Goal: Check status: Check status

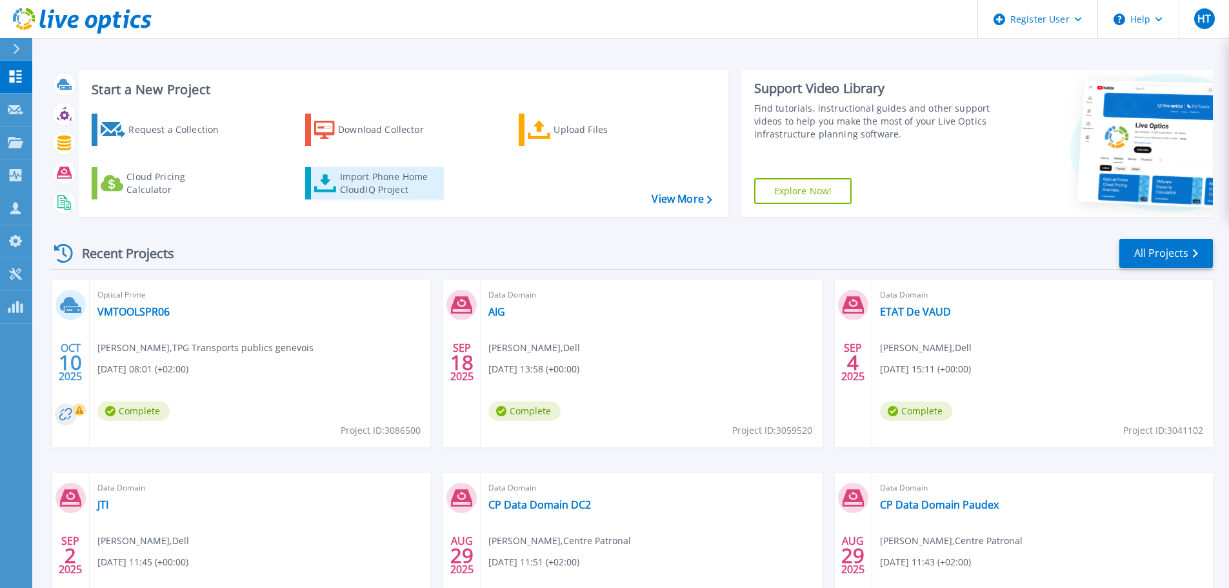
click at [377, 184] on div "Import Phone Home CloudIQ Project" at bounding box center [390, 183] width 101 height 26
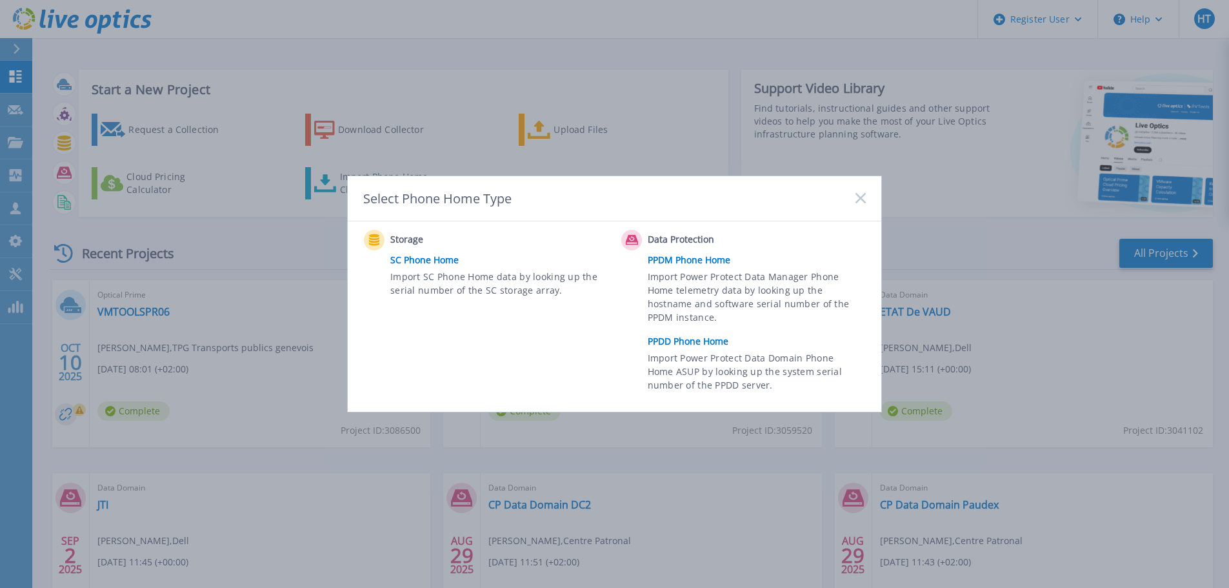
click at [682, 341] on link "PPDD Phone Home" at bounding box center [760, 341] width 224 height 19
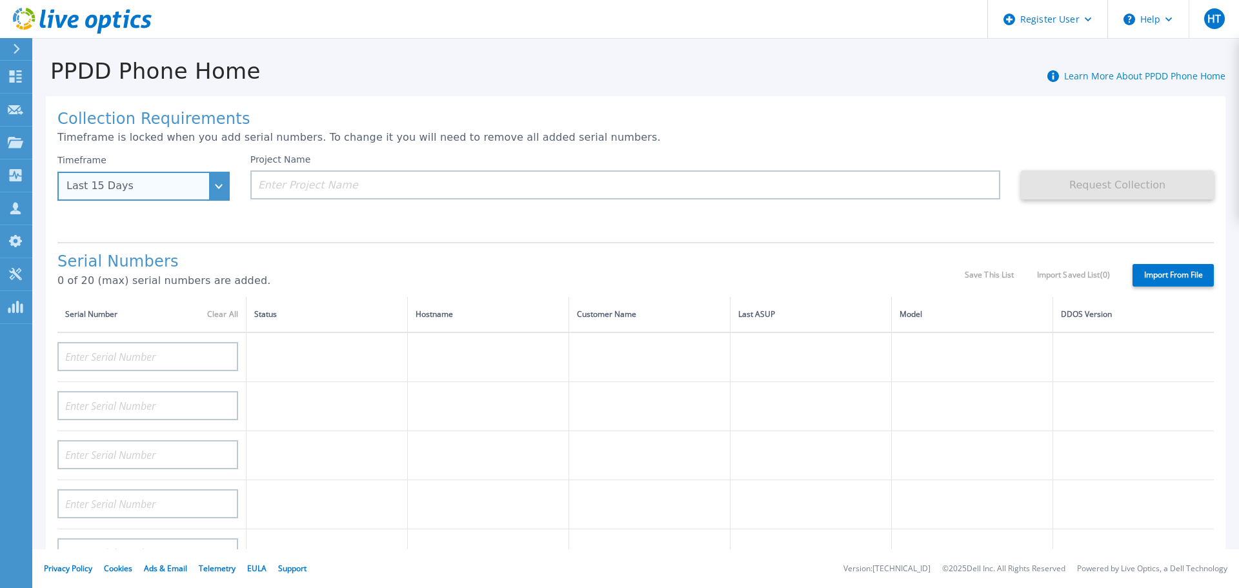
click at [182, 191] on div "Last 15 Days" at bounding box center [136, 186] width 140 height 12
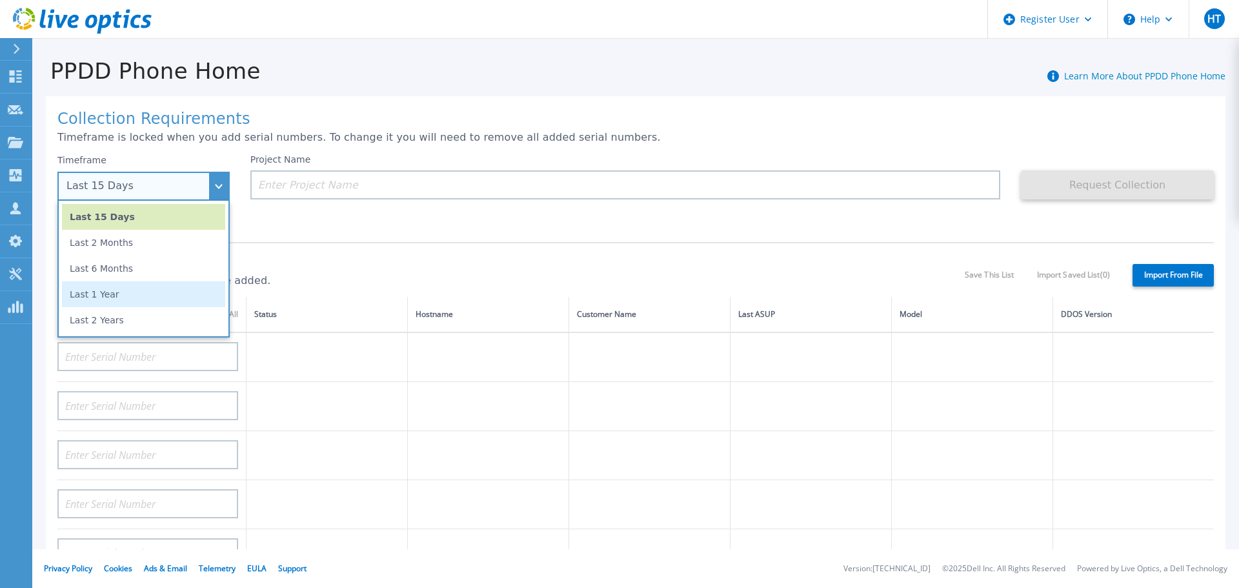
click at [146, 292] on li "Last 1 Year" at bounding box center [143, 294] width 163 height 26
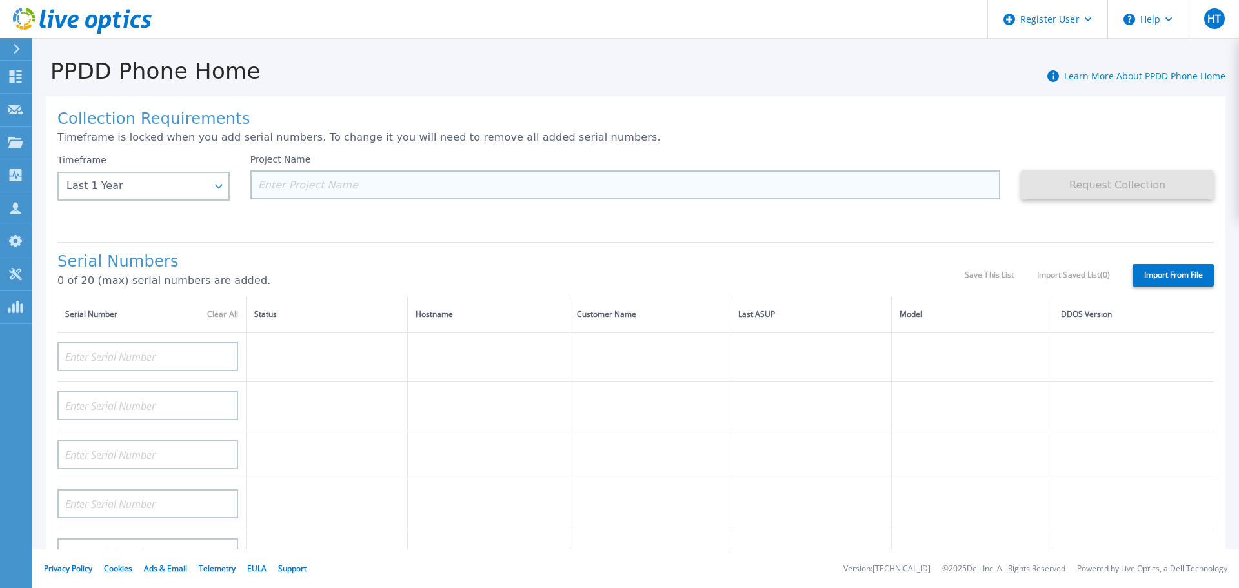
click at [308, 189] on input at bounding box center [625, 184] width 750 height 29
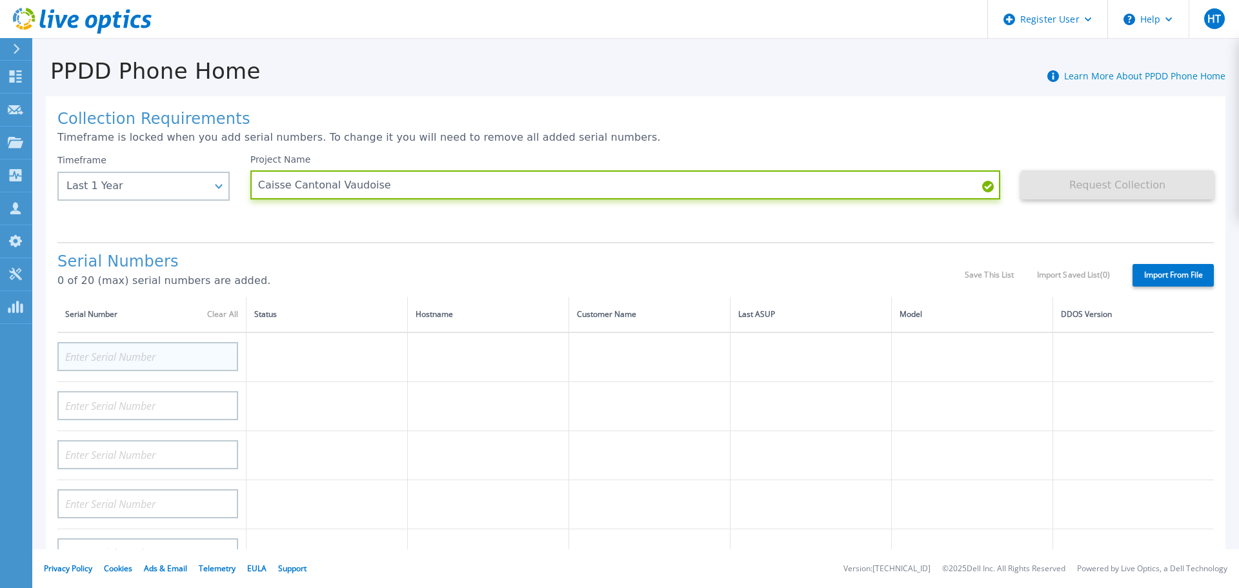
type input "Caisse Cantonal Vaudoise"
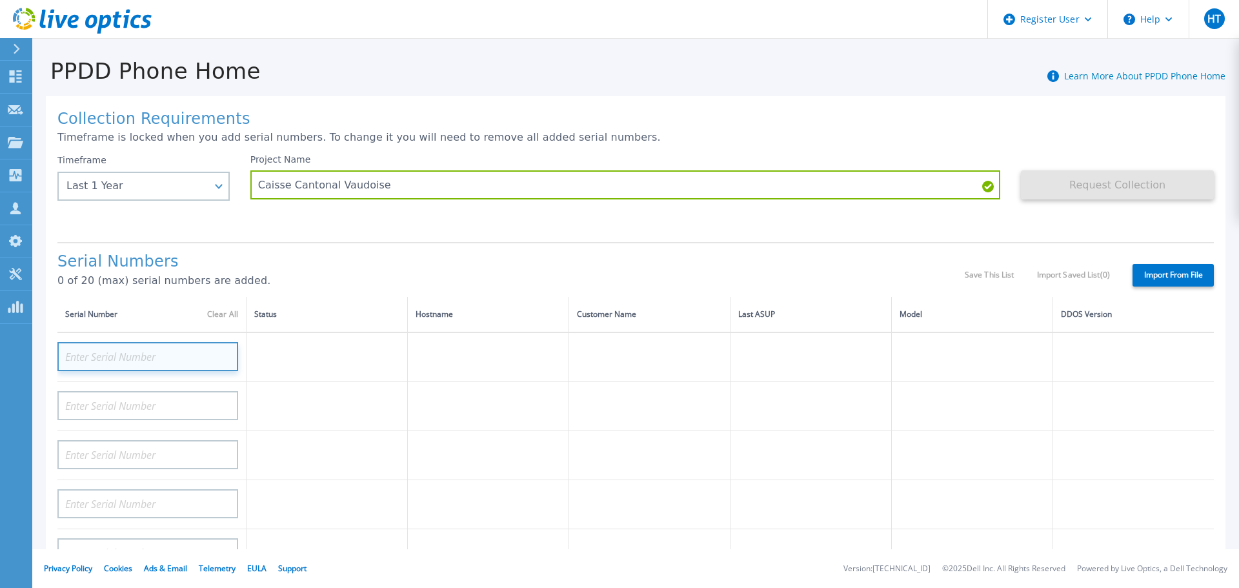
click at [181, 361] on input at bounding box center [147, 356] width 181 height 29
paste input "CRK00230413008"
type input "CRK00230413008"
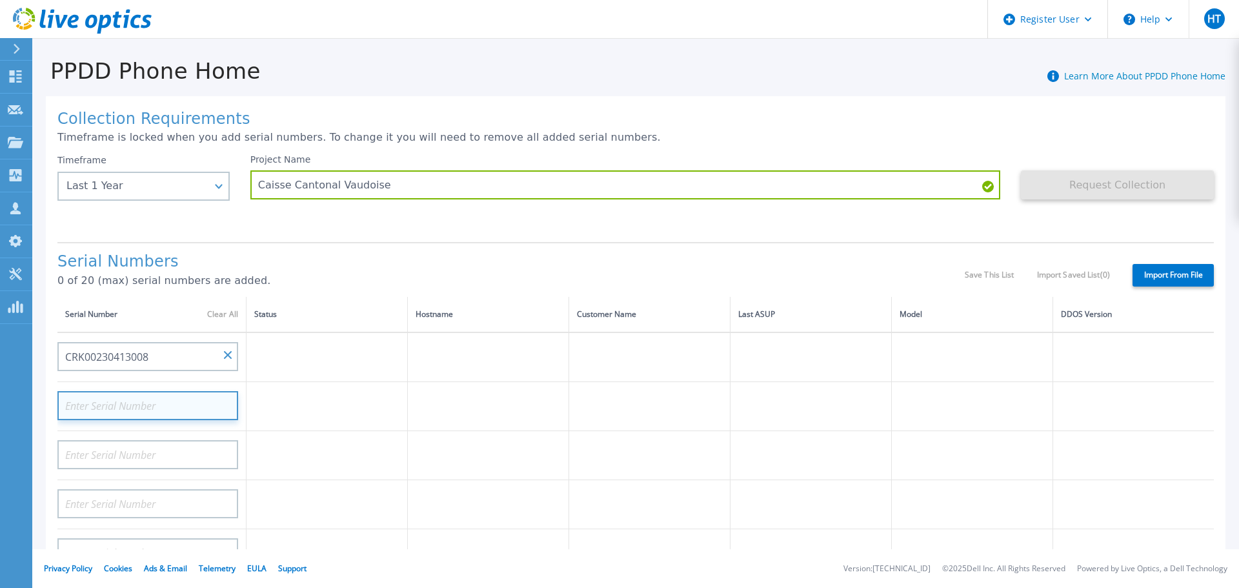
click at [208, 406] on input at bounding box center [147, 405] width 181 height 29
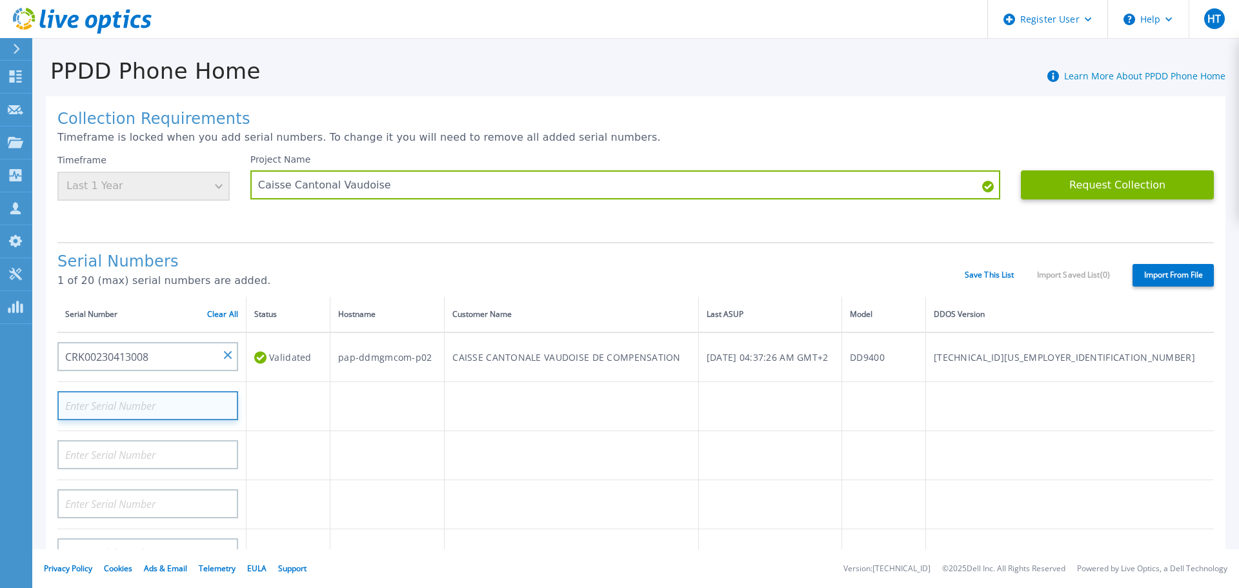
click at [174, 402] on input at bounding box center [147, 405] width 181 height 29
paste input "CRK00230413007"
type input "CRK00230413007"
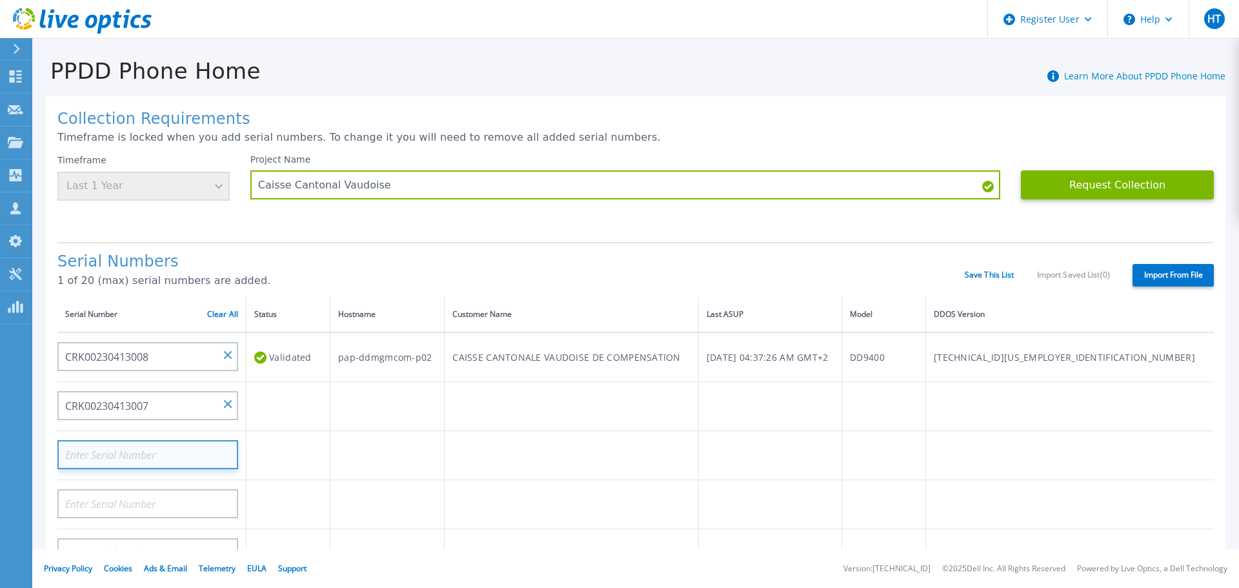
click at [215, 458] on input at bounding box center [147, 454] width 181 height 29
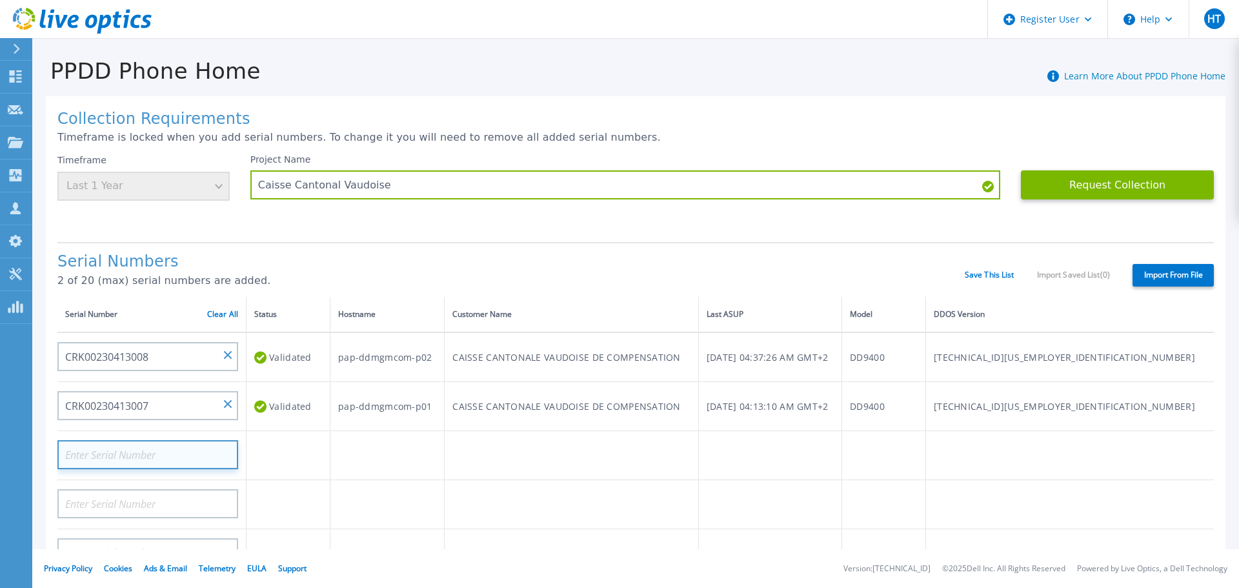
click at [217, 454] on input at bounding box center [147, 454] width 181 height 29
click at [193, 453] on input at bounding box center [147, 454] width 181 height 29
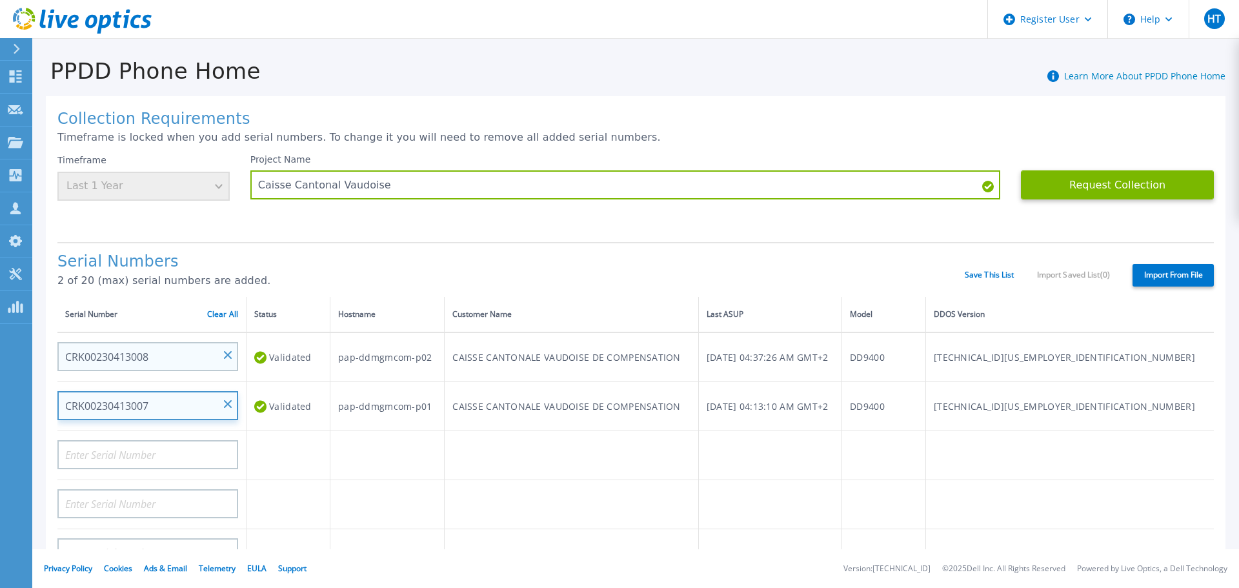
drag, startPoint x: 157, startPoint y: 402, endPoint x: 75, endPoint y: 354, distance: 95.1
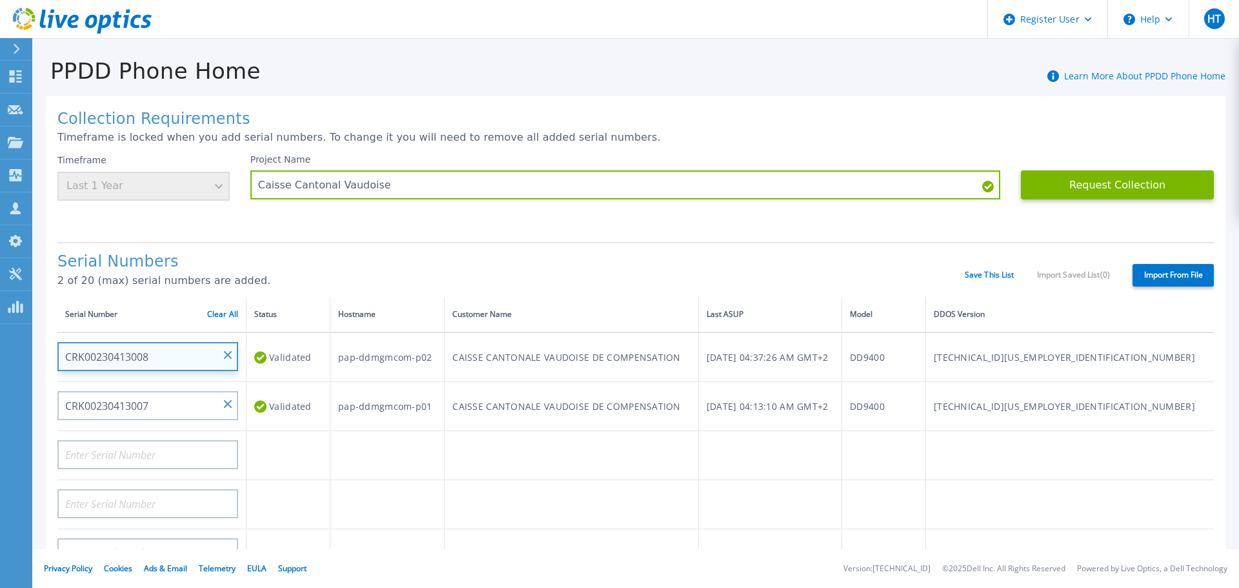
drag, startPoint x: 157, startPoint y: 357, endPoint x: 52, endPoint y: 355, distance: 105.2
click at [52, 355] on div "Collection Requirements Timeframe is locked when you add serial numbers. To cha…" at bounding box center [635, 461] width 1179 height 730
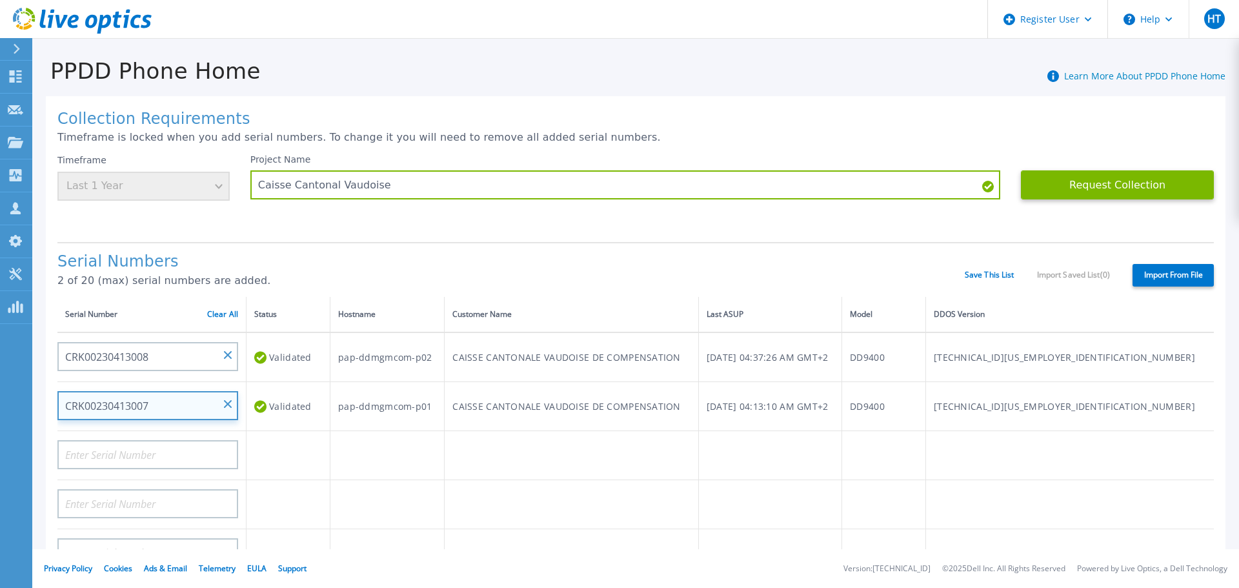
drag, startPoint x: 154, startPoint y: 412, endPoint x: 65, endPoint y: 409, distance: 89.7
click at [65, 409] on input "CRK00230413007" at bounding box center [147, 405] width 181 height 29
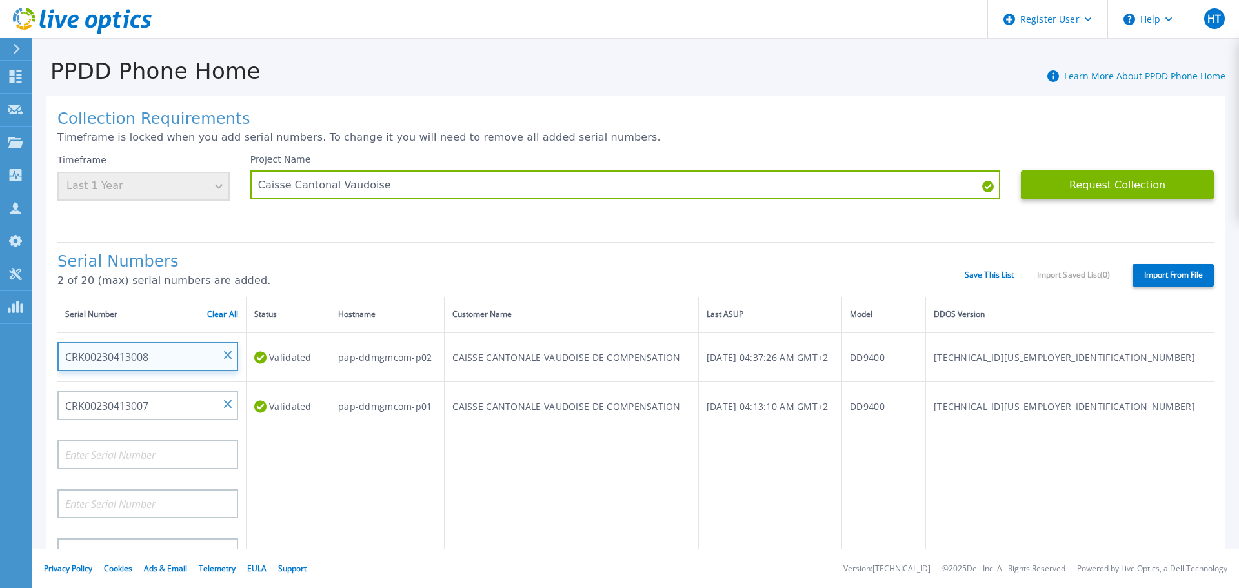
drag, startPoint x: 155, startPoint y: 364, endPoint x: 13, endPoint y: 367, distance: 142.6
click at [13, 367] on div "Dashboard Dashboard Request Capture Request Capture Projects Projects Search Pr…" at bounding box center [619, 294] width 1239 height 588
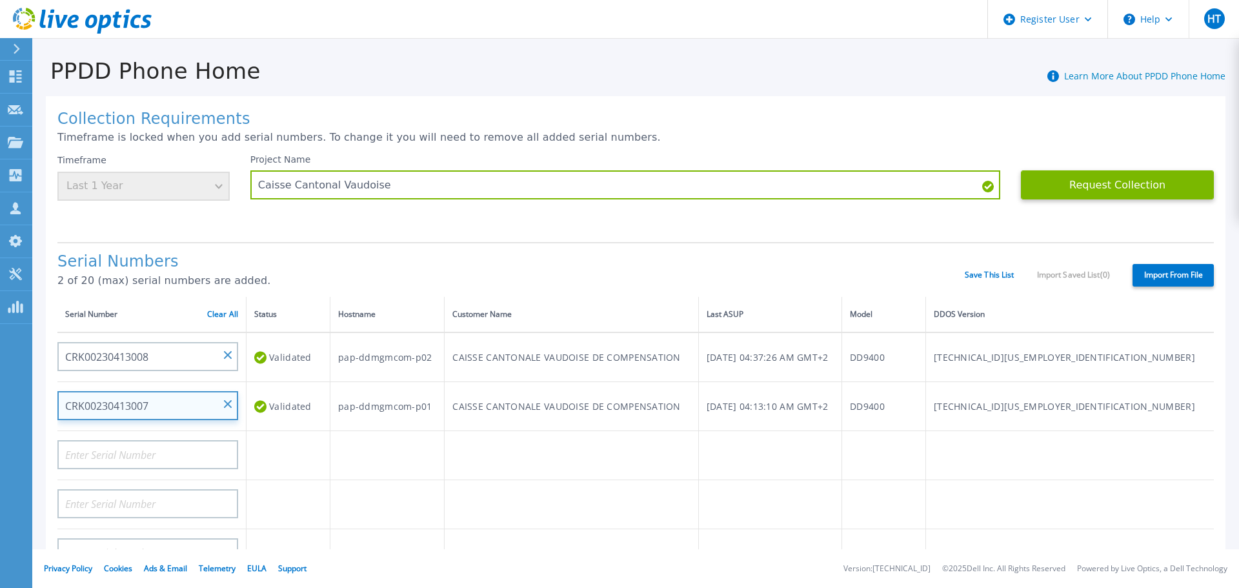
drag, startPoint x: 148, startPoint y: 408, endPoint x: 81, endPoint y: 389, distance: 69.2
click at [0, 404] on html "Register User Help HT Dell User [PERSON_NAME] Tewfik [EMAIL_ADDRESS][PERSON_NAM…" at bounding box center [619, 294] width 1239 height 588
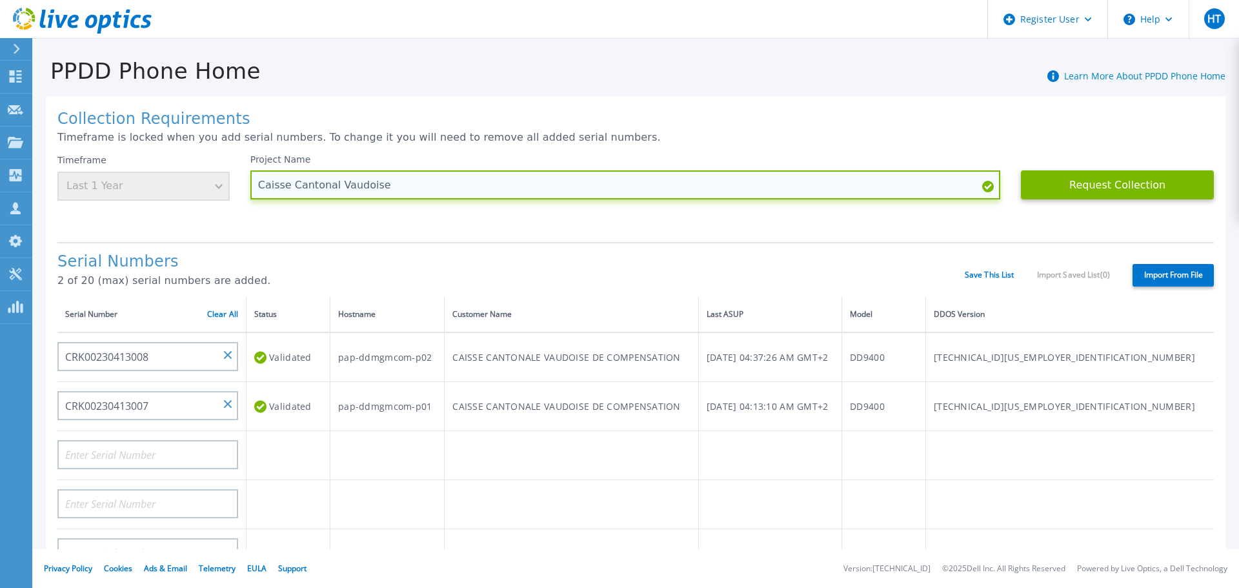
click at [374, 185] on input "Caisse Cantonal Vaudoise" at bounding box center [625, 184] width 750 height 29
click at [372, 185] on input "Caisse Cantonal Vaudoise" at bounding box center [625, 184] width 750 height 29
drag, startPoint x: 373, startPoint y: 184, endPoint x: 228, endPoint y: 199, distance: 145.3
click at [228, 199] on div "Timeframe Last 1 Year Project Name [PERSON_NAME] Vaudoise Request Collection Th…" at bounding box center [635, 192] width 1156 height 77
